Goal: Task Accomplishment & Management: Complete application form

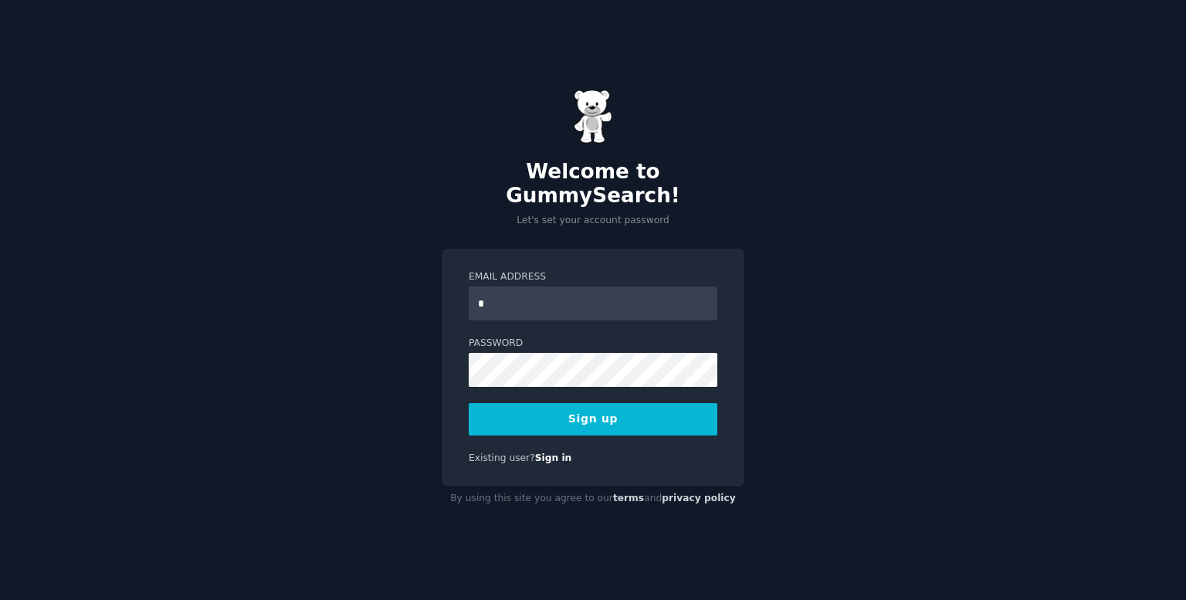
type input "**********"
click at [630, 403] on button "Sign up" at bounding box center [593, 419] width 249 height 32
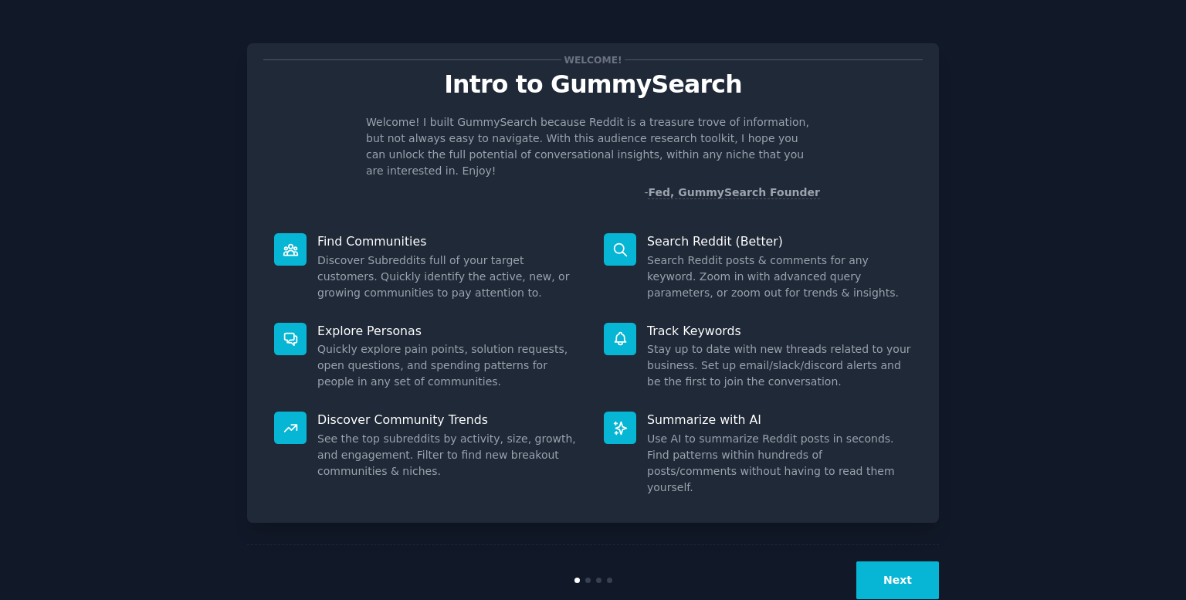
click at [884, 561] on button "Next" at bounding box center [897, 580] width 83 height 38
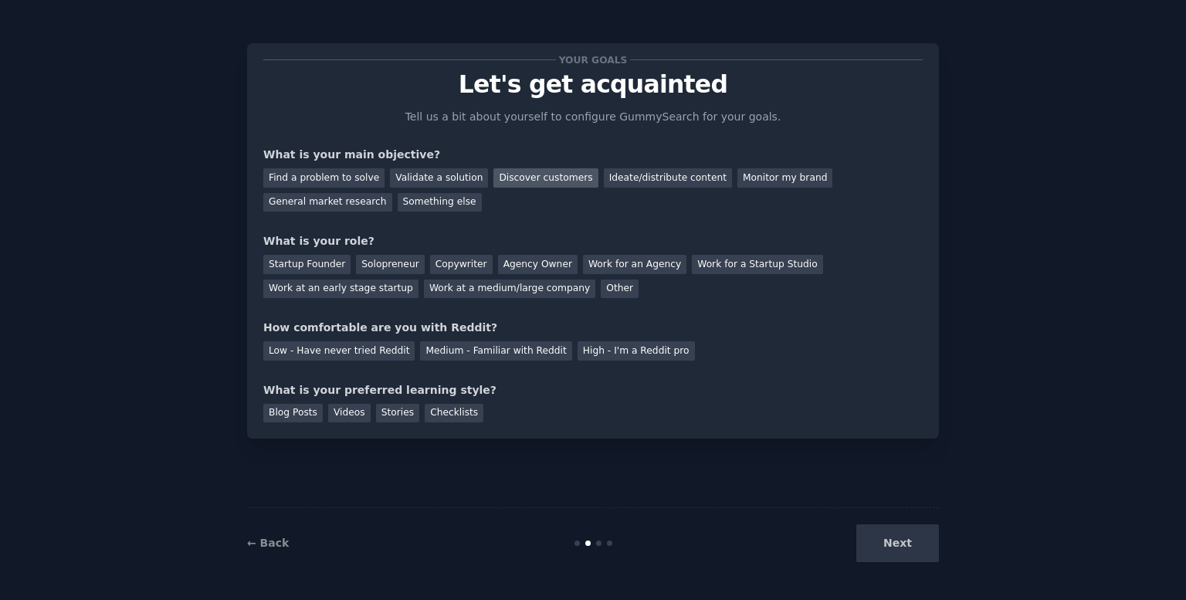
click at [493, 171] on div "Discover customers" at bounding box center [545, 177] width 104 height 19
click at [604, 179] on div "Ideate/distribute content" at bounding box center [668, 177] width 128 height 19
click at [523, 178] on div "Discover customers" at bounding box center [545, 177] width 104 height 19
click at [392, 193] on div "General market research" at bounding box center [327, 202] width 129 height 19
click at [385, 264] on div "Solopreneur" at bounding box center [390, 264] width 68 height 19
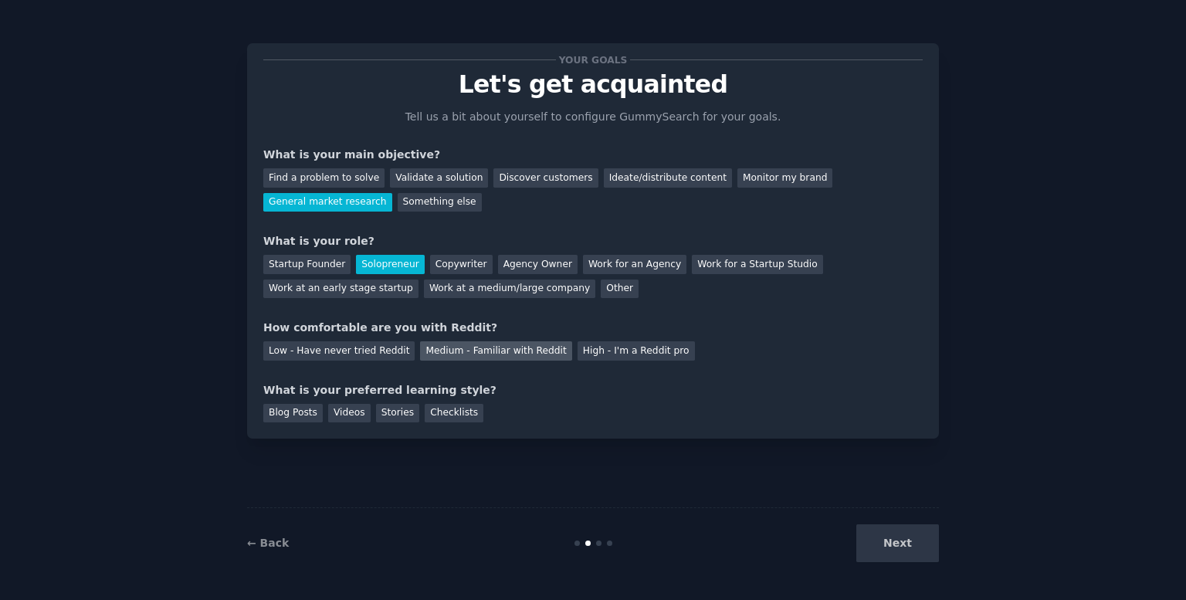
click at [459, 355] on div "Medium - Familiar with Reddit" at bounding box center [495, 350] width 151 height 19
click at [294, 418] on div "Blog Posts" at bounding box center [292, 413] width 59 height 19
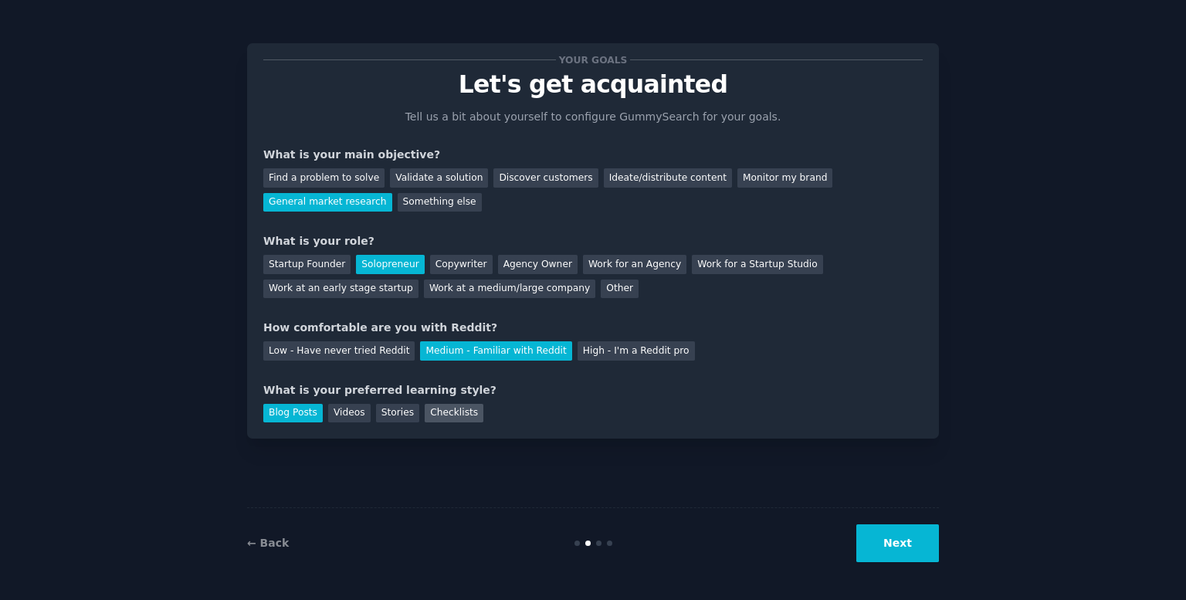
click at [438, 415] on div "Checklists" at bounding box center [454, 413] width 59 height 19
click at [286, 410] on div "Blog Posts" at bounding box center [292, 413] width 59 height 19
click at [915, 542] on button "Next" at bounding box center [897, 543] width 83 height 38
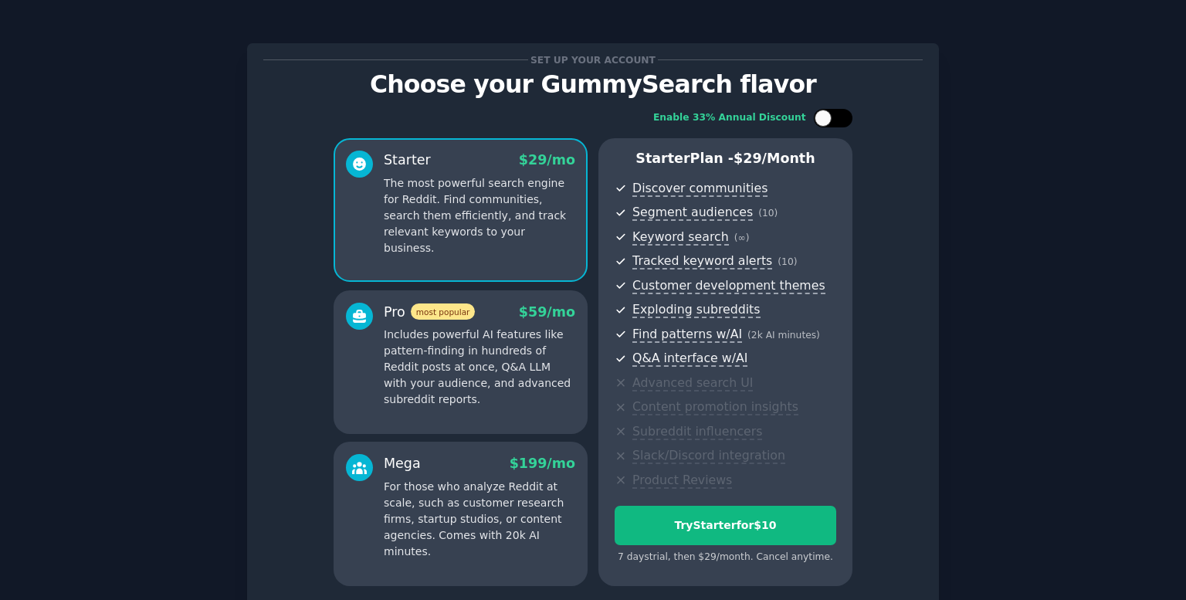
click at [841, 114] on div at bounding box center [841, 118] width 8 height 8
click at [816, 118] on div at bounding box center [833, 118] width 39 height 19
checkbox input "false"
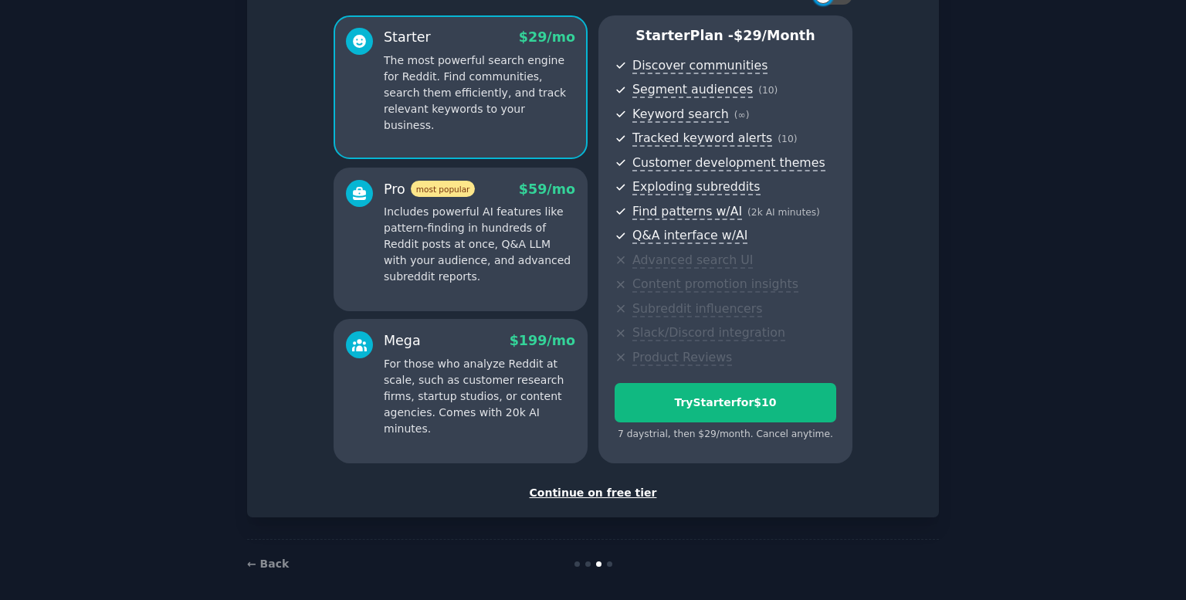
scroll to position [124, 0]
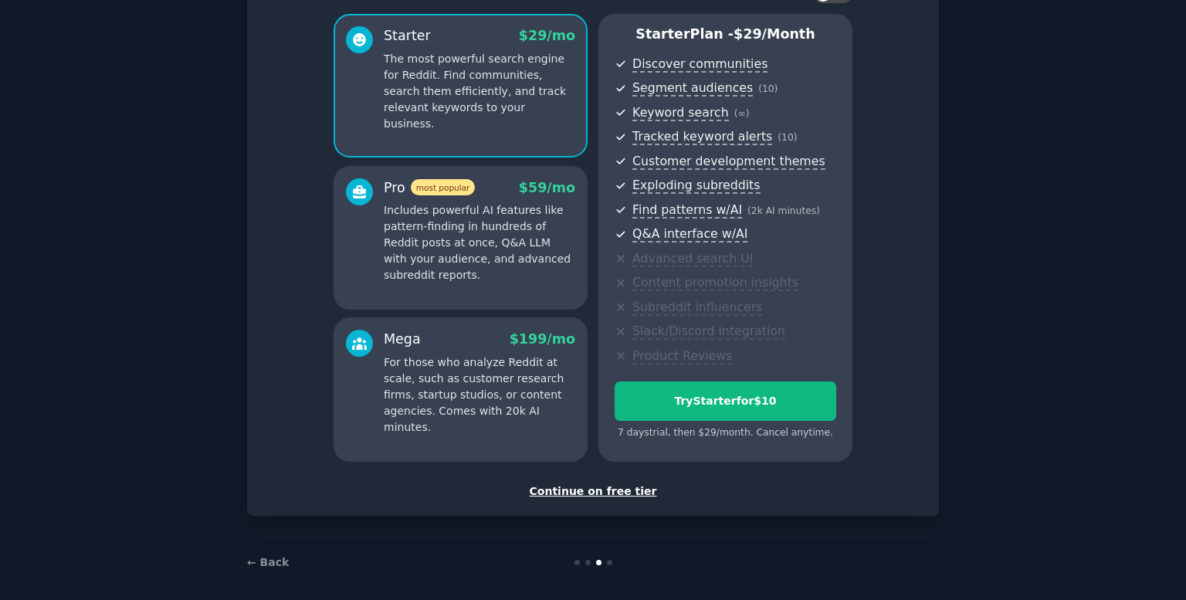
click at [570, 489] on div "Continue on free tier" at bounding box center [592, 491] width 659 height 16
